Goal: Ask a question

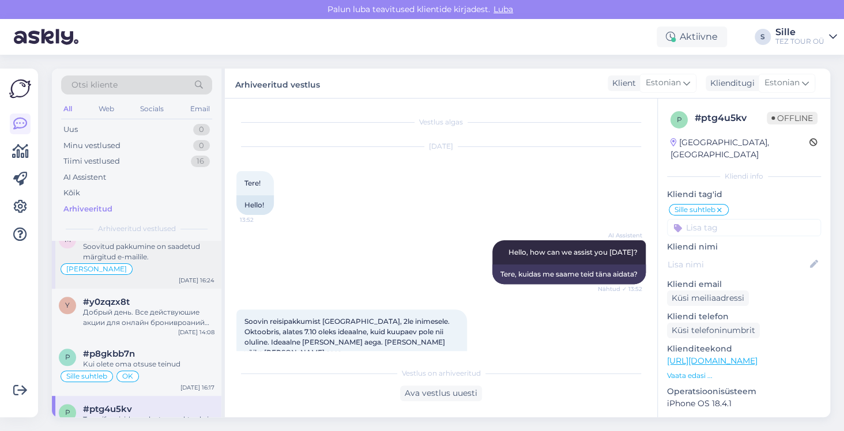
scroll to position [808, 0]
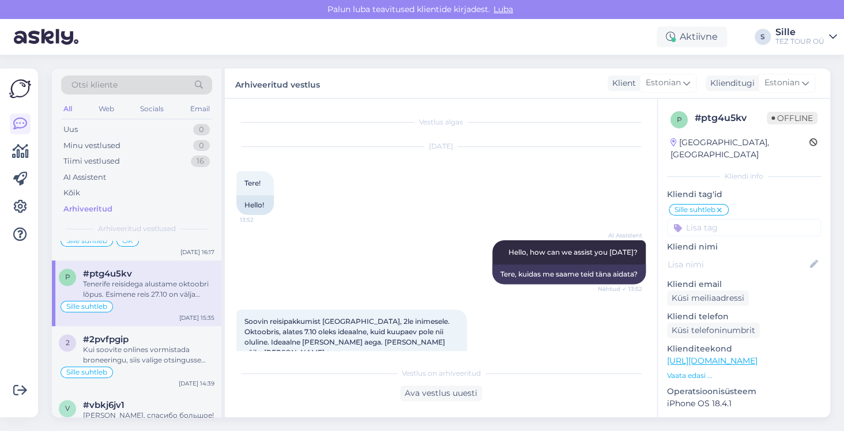
click at [157, 291] on div "Tenerife reisidega alustame oktoobri lõpus. Esimene reis 27.10 on välja müüdud.…" at bounding box center [149, 289] width 132 height 21
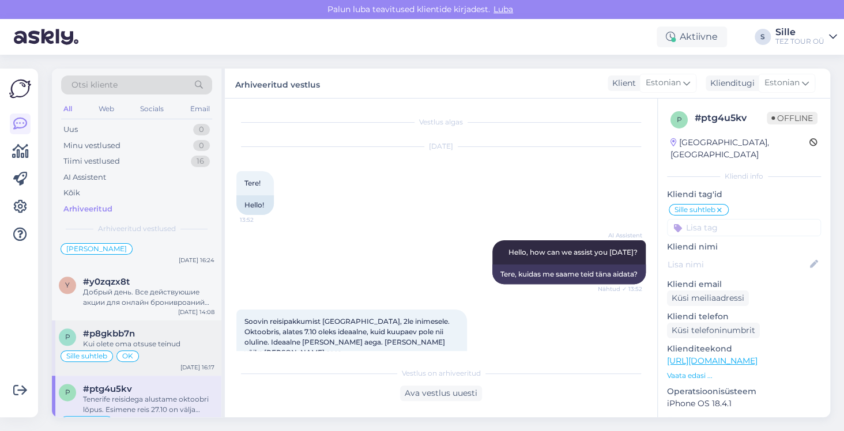
click at [145, 345] on div "Kui olete oma otsuse teinud" at bounding box center [149, 344] width 132 height 10
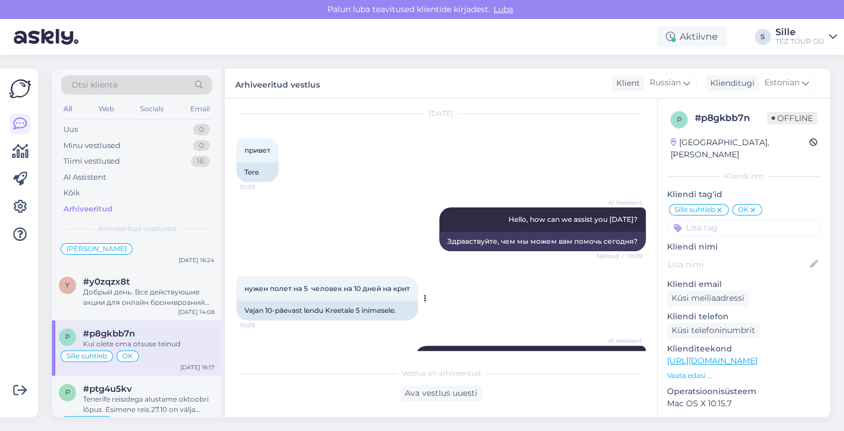
scroll to position [0, 0]
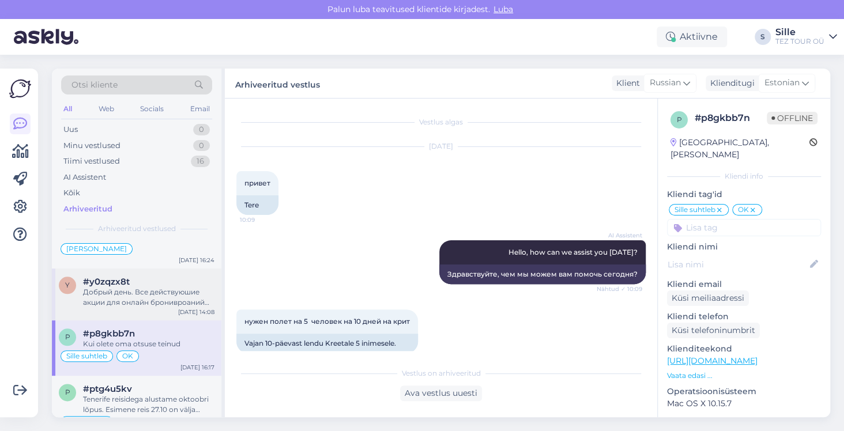
click at [136, 303] on div "Добрый день. Все действуюшие акции для онлайн бронивроаний указаны на нашей стр…" at bounding box center [149, 297] width 132 height 21
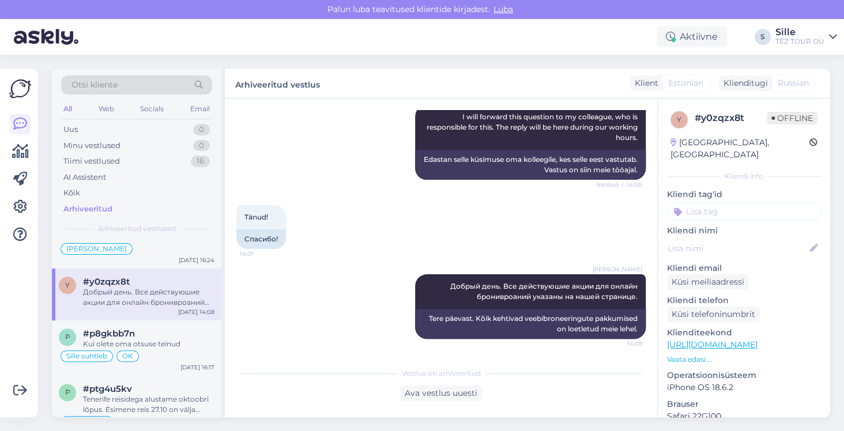
scroll to position [461, 0]
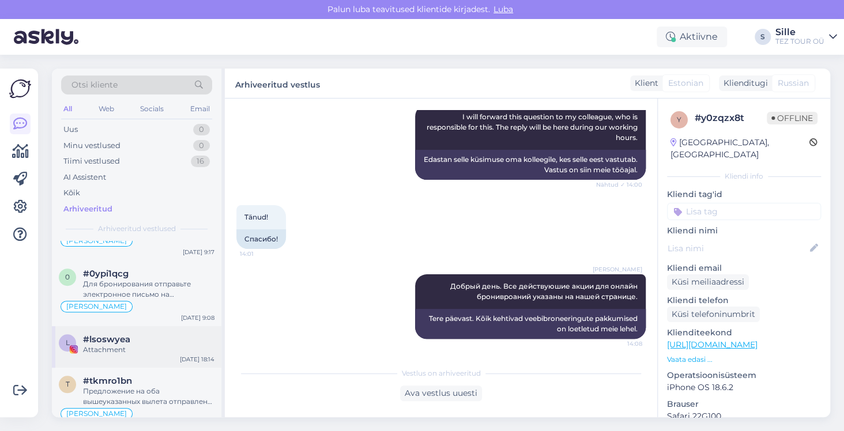
click at [140, 341] on div "#lsoswyea" at bounding box center [149, 340] width 132 height 10
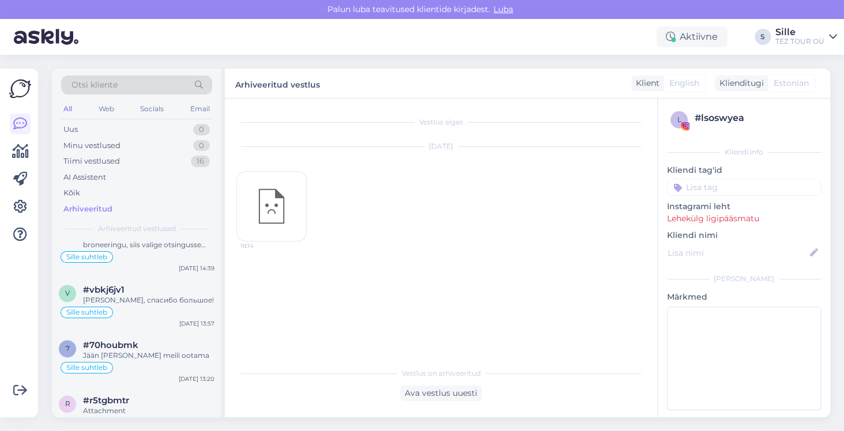
scroll to position [692, 0]
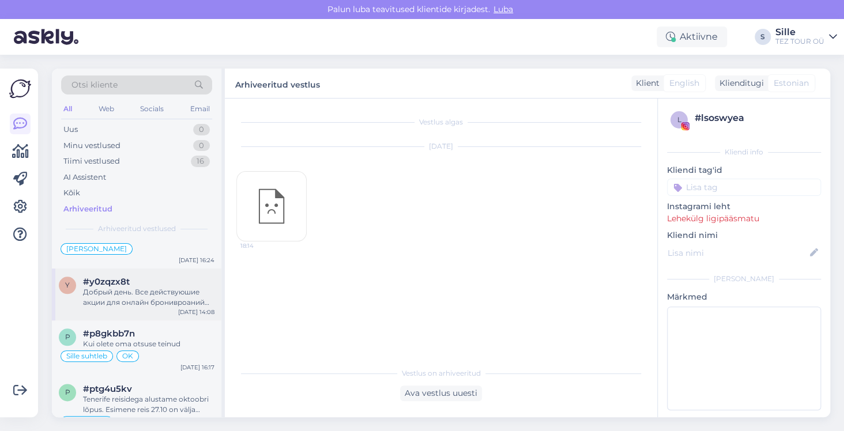
click at [118, 283] on span "#y0zqzx8t" at bounding box center [106, 282] width 47 height 10
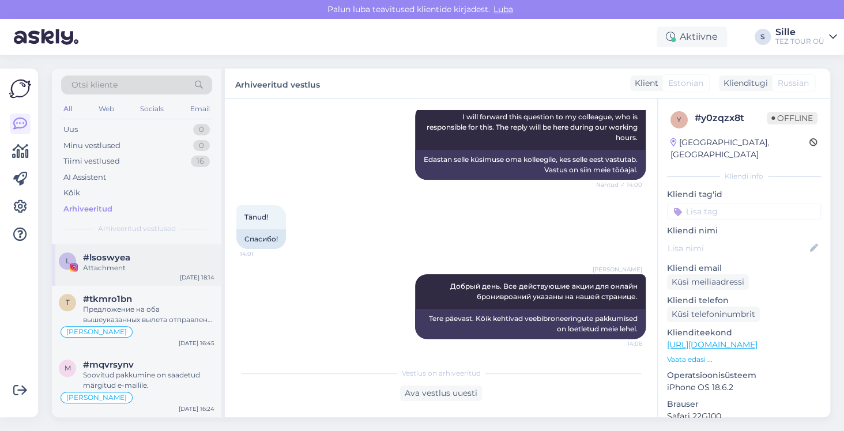
scroll to position [577, 0]
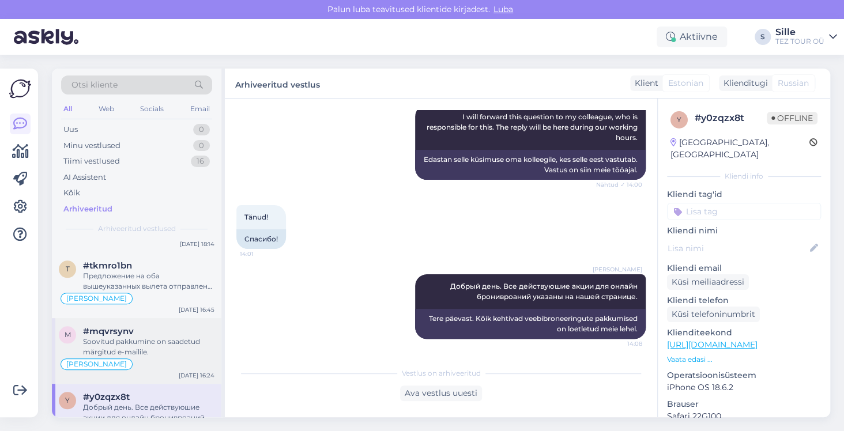
click at [136, 347] on div "Soovitud pakkumine on saadetud märgitud e-mailile." at bounding box center [149, 347] width 132 height 21
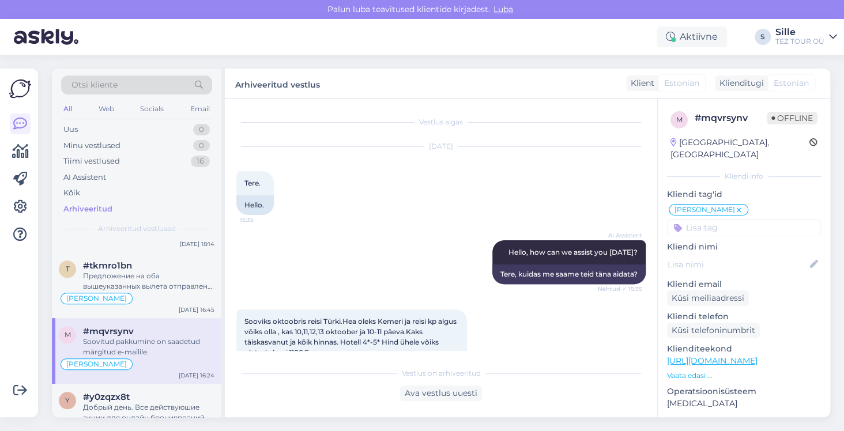
scroll to position [115, 0]
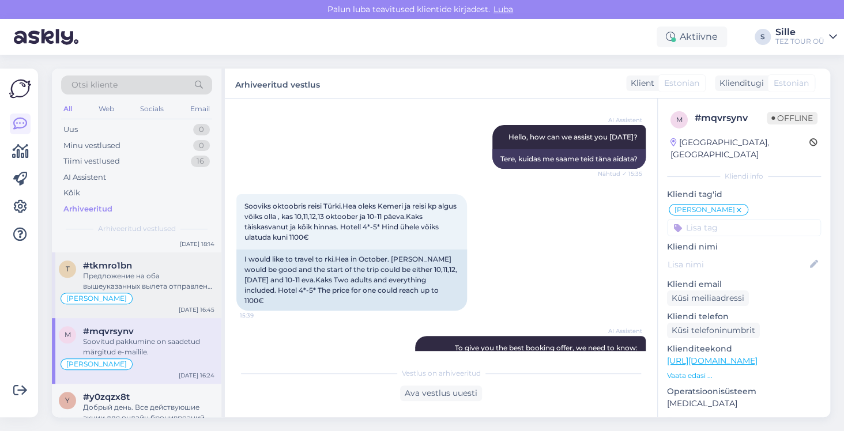
click at [136, 299] on div "[PERSON_NAME]" at bounding box center [137, 299] width 156 height 14
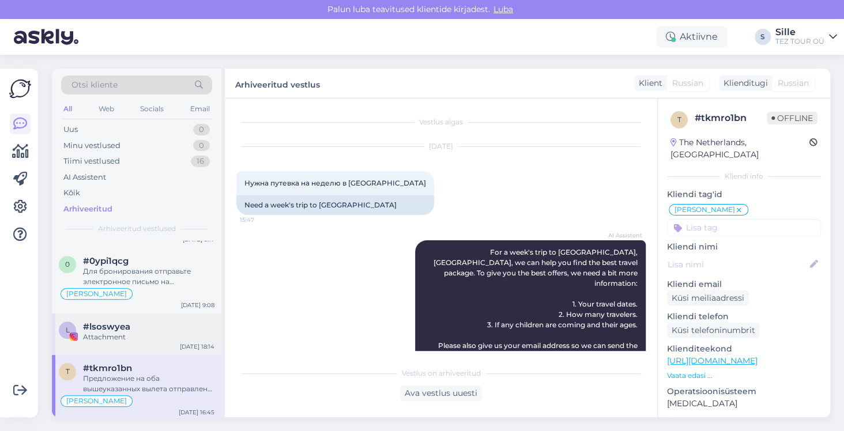
scroll to position [461, 0]
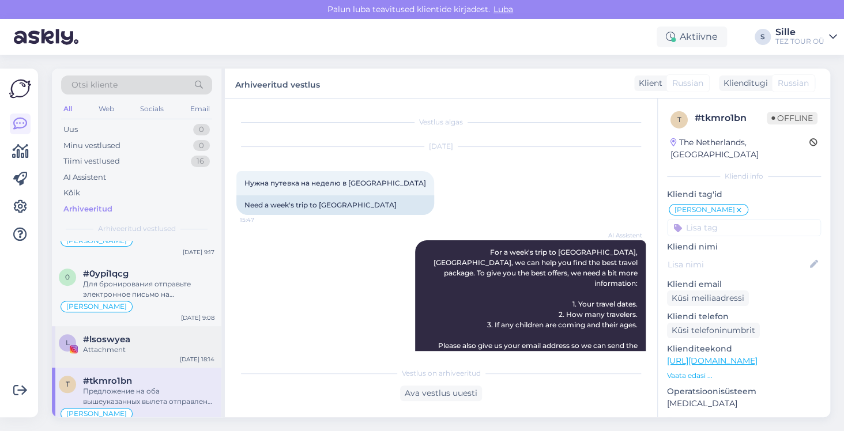
click at [117, 336] on span "#lsoswyea" at bounding box center [106, 340] width 47 height 10
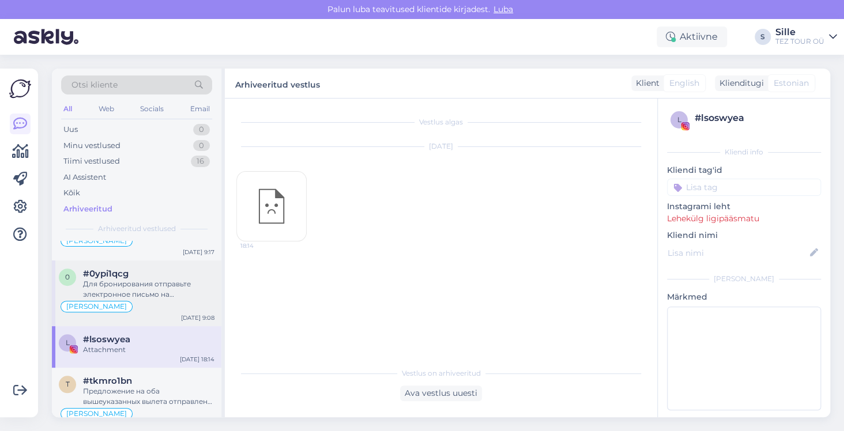
click at [113, 295] on div "Для бронирования отправьте электронное письмо на [PERSON_NAME][EMAIL_ADDRESS][D…" at bounding box center [149, 289] width 132 height 21
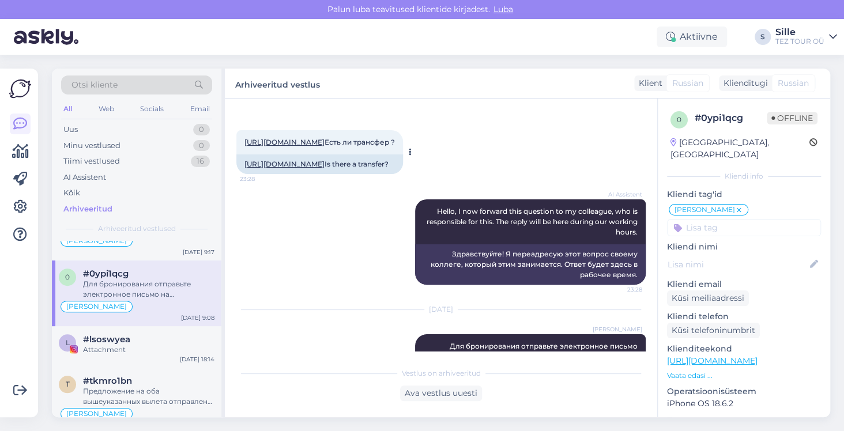
scroll to position [0, 0]
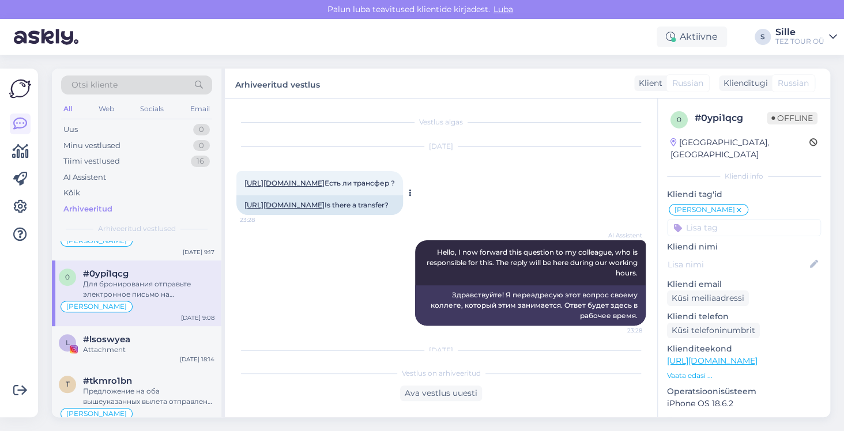
click at [295, 187] on link "[URL][DOMAIN_NAME]" at bounding box center [285, 183] width 80 height 9
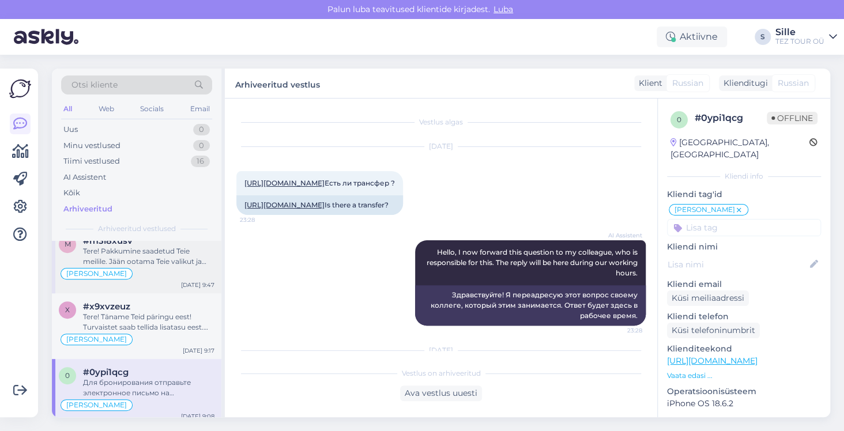
scroll to position [346, 0]
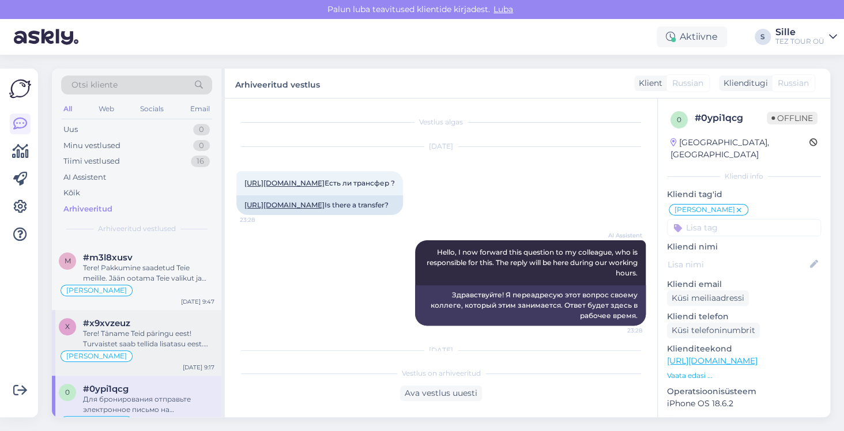
click at [133, 329] on div "Tere! Täname Teid päringu eest! Turvaistet saab tellida lisatasu eest. Edastan …" at bounding box center [149, 339] width 132 height 21
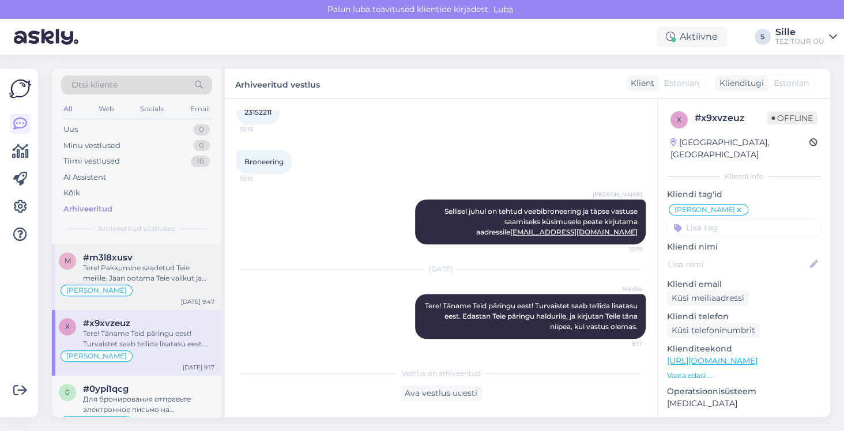
click at [118, 277] on div "Tere! Pakkumine saadetud Teie meilile. Jään ootama Teie valikut ja broneerimiss…" at bounding box center [149, 273] width 132 height 21
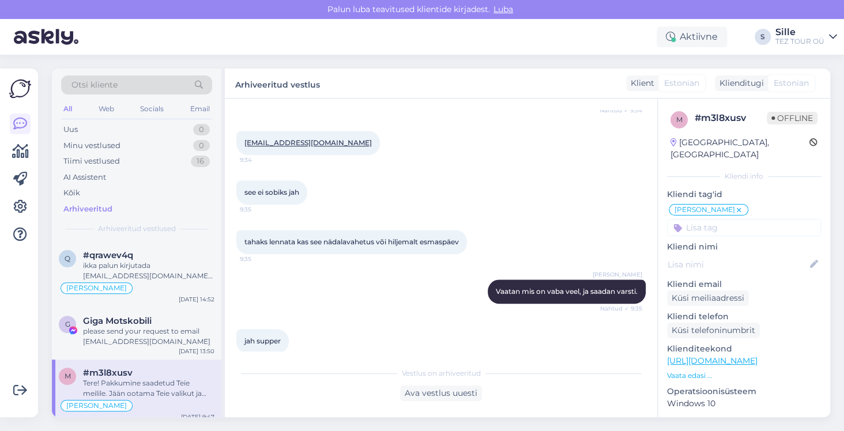
scroll to position [576, 0]
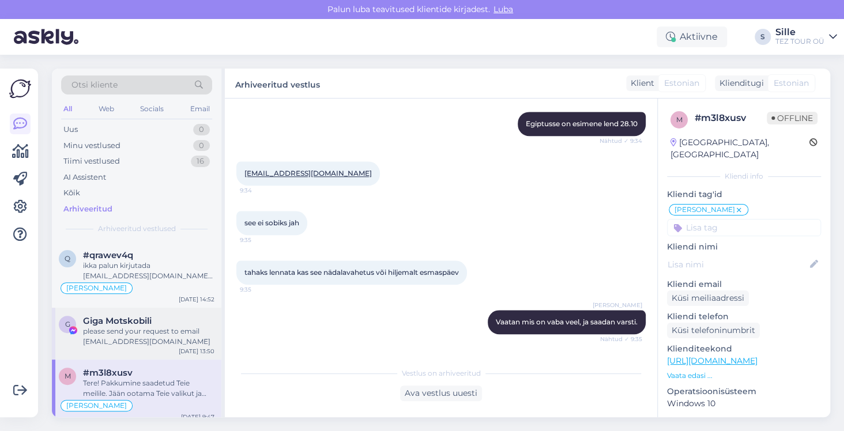
click at [151, 329] on div "please send your request to email [EMAIL_ADDRESS][DOMAIN_NAME]" at bounding box center [149, 336] width 132 height 21
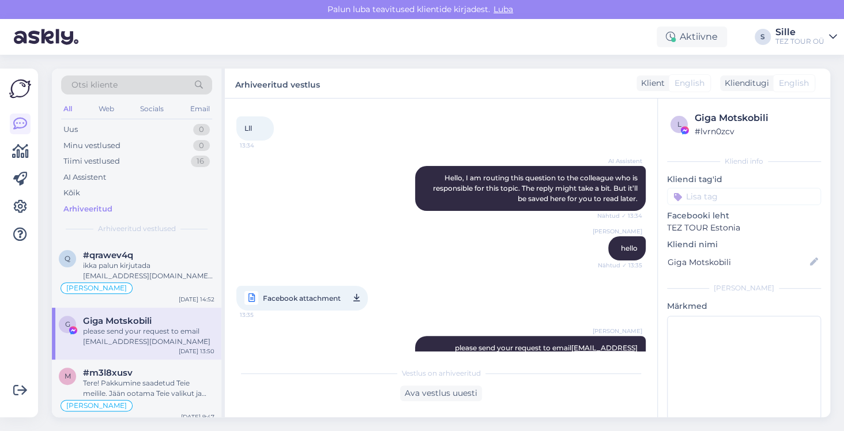
scroll to position [76, 0]
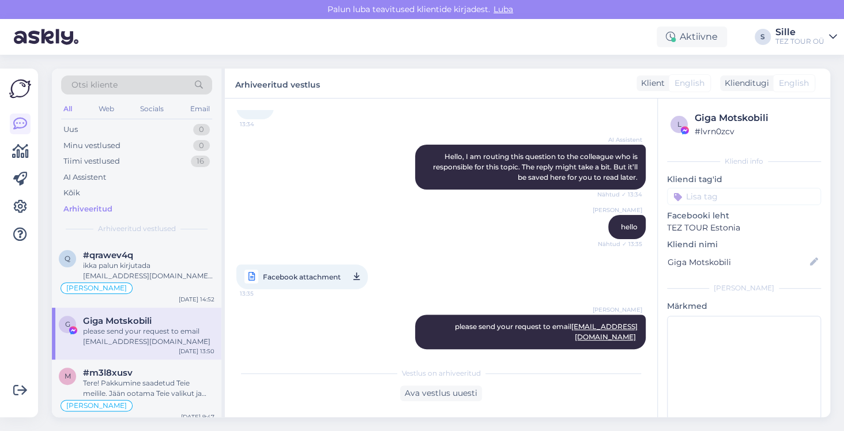
click at [315, 275] on span "Facebook attachment" at bounding box center [302, 277] width 78 height 14
drag, startPoint x: 102, startPoint y: 275, endPoint x: 102, endPoint y: 281, distance: 6.9
click at [102, 279] on div "ikka palun kirjutada [EMAIL_ADDRESS][DOMAIN_NAME] - kolleeg vaatab läbi ja anna…" at bounding box center [149, 271] width 132 height 21
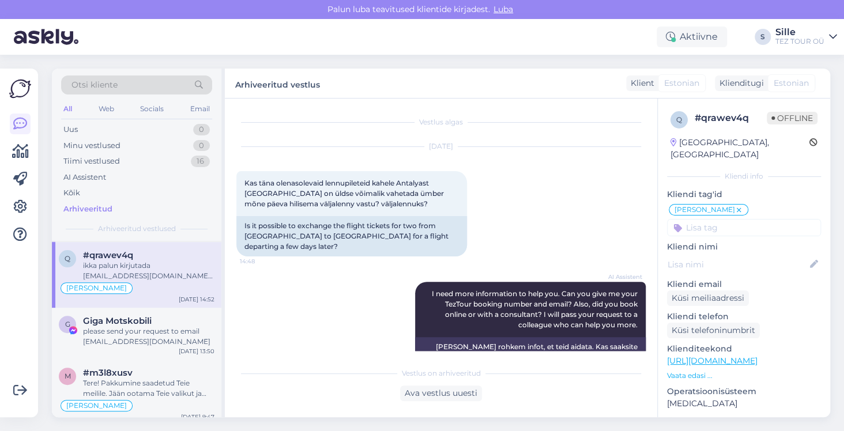
scroll to position [115, 0]
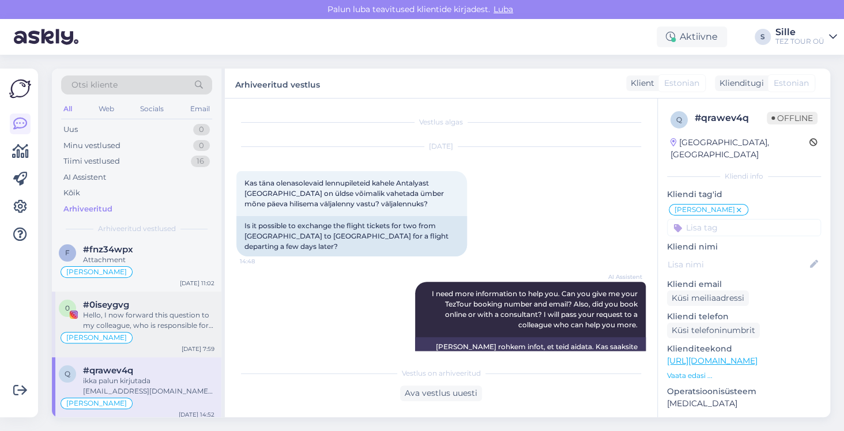
click at [127, 327] on div "Hello, I now forward this question to my colleague, who is responsible for this…" at bounding box center [149, 320] width 132 height 21
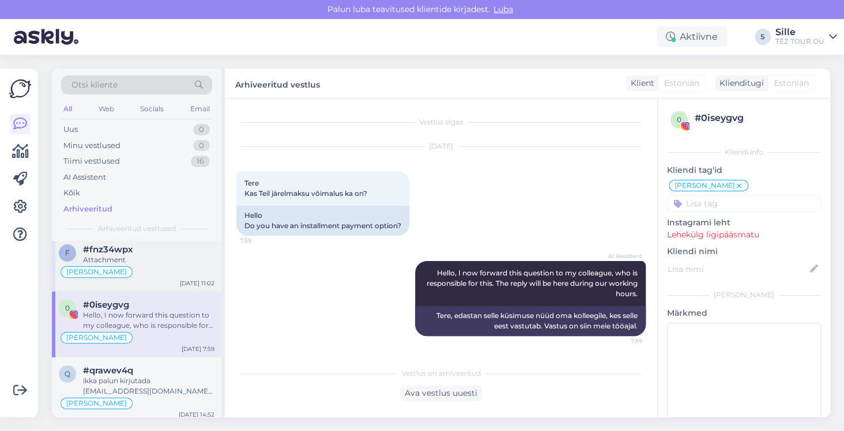
click at [158, 279] on div "f #fnz34wpx Attachment [PERSON_NAME] [DATE] 11:02" at bounding box center [137, 263] width 170 height 55
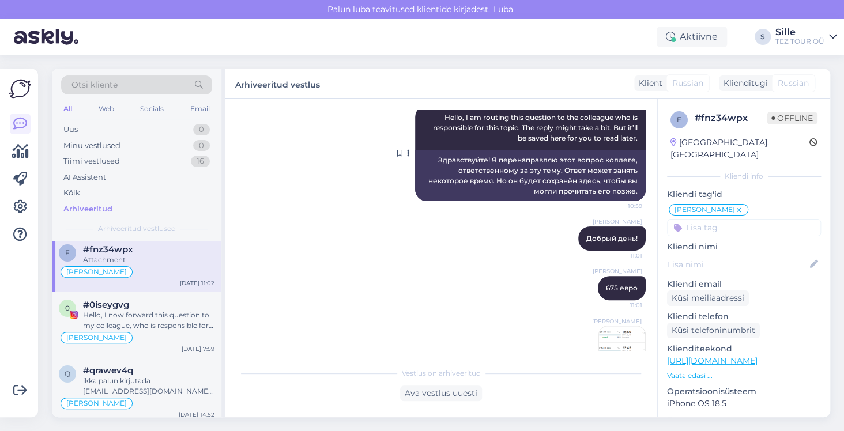
scroll to position [179, 0]
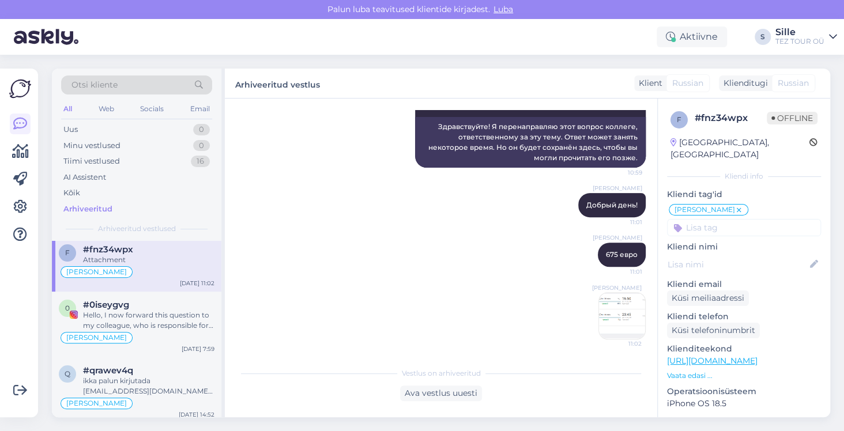
click at [607, 323] on img at bounding box center [622, 316] width 46 height 46
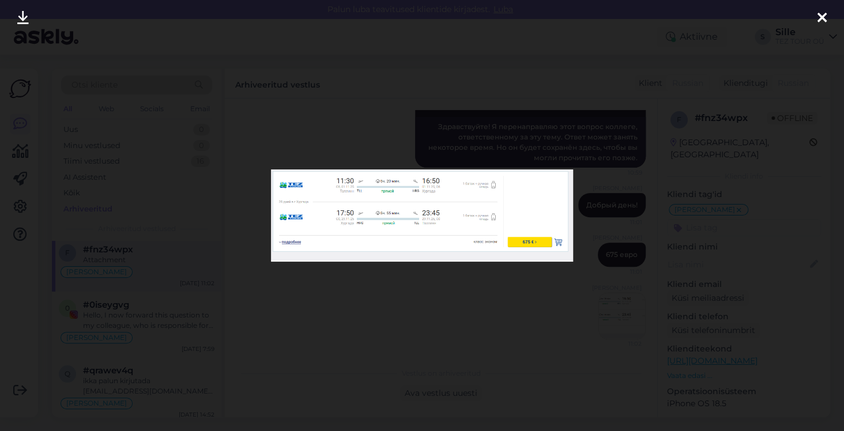
click at [823, 16] on icon at bounding box center [822, 18] width 9 height 15
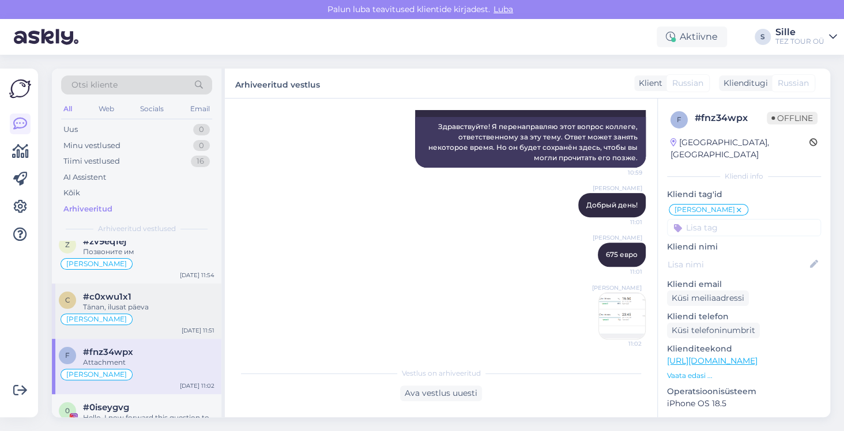
scroll to position [0, 0]
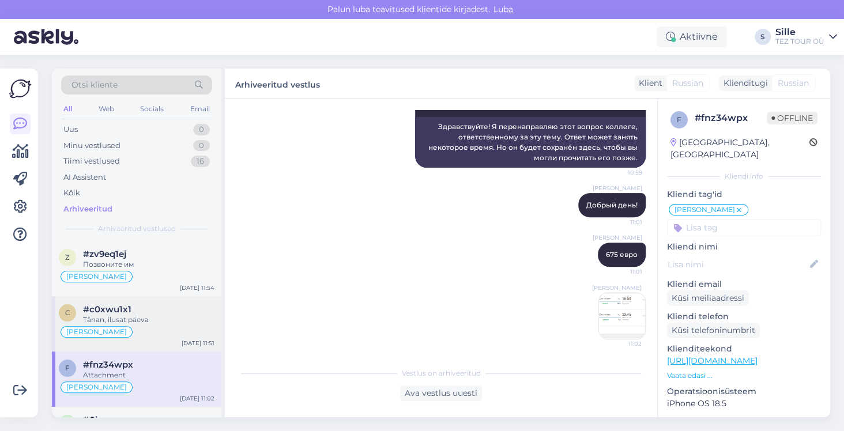
click at [129, 320] on div "Tänan, ilusat päeva" at bounding box center [149, 320] width 132 height 10
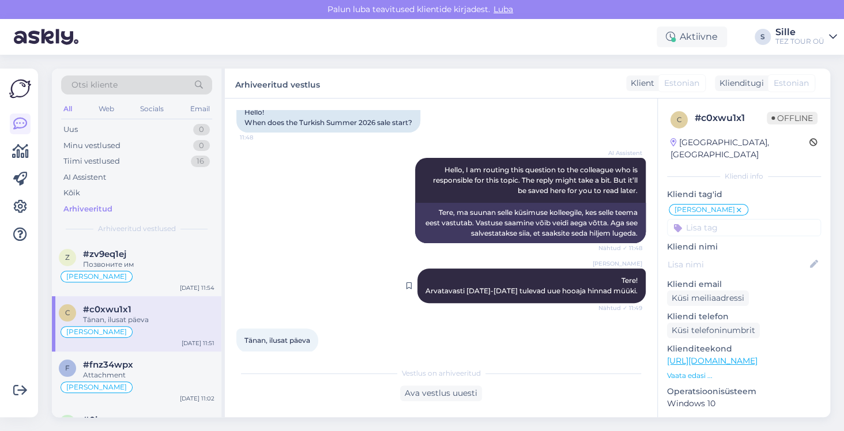
scroll to position [127, 0]
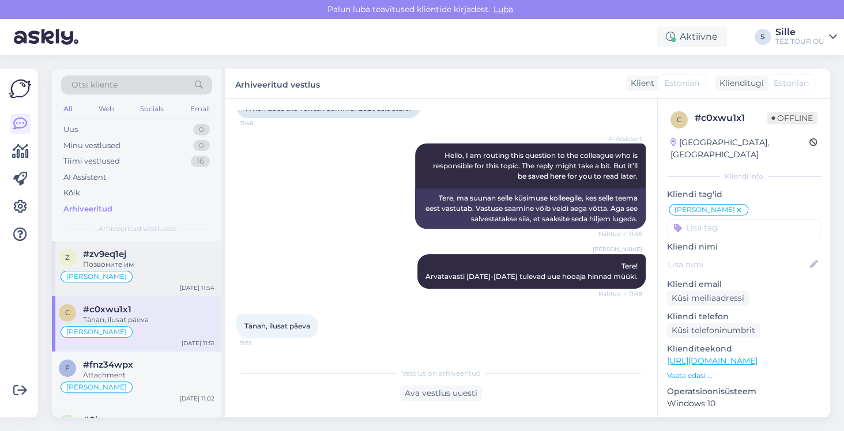
click at [98, 262] on div "Позвоните им" at bounding box center [149, 265] width 132 height 10
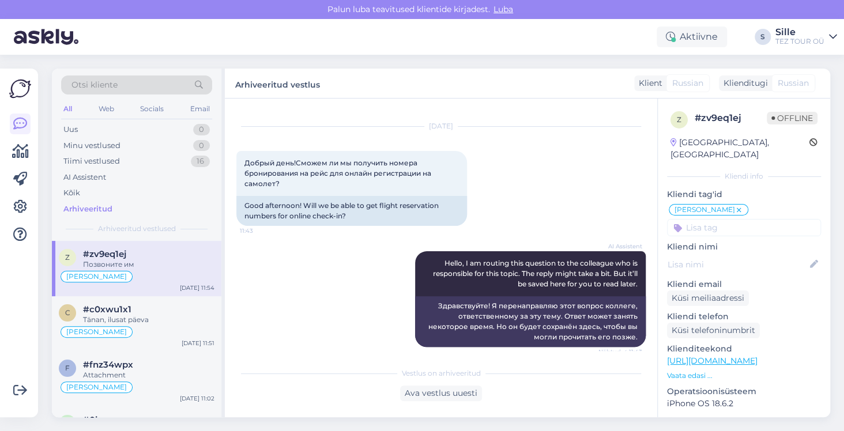
scroll to position [0, 0]
